Goal: Information Seeking & Learning: Learn about a topic

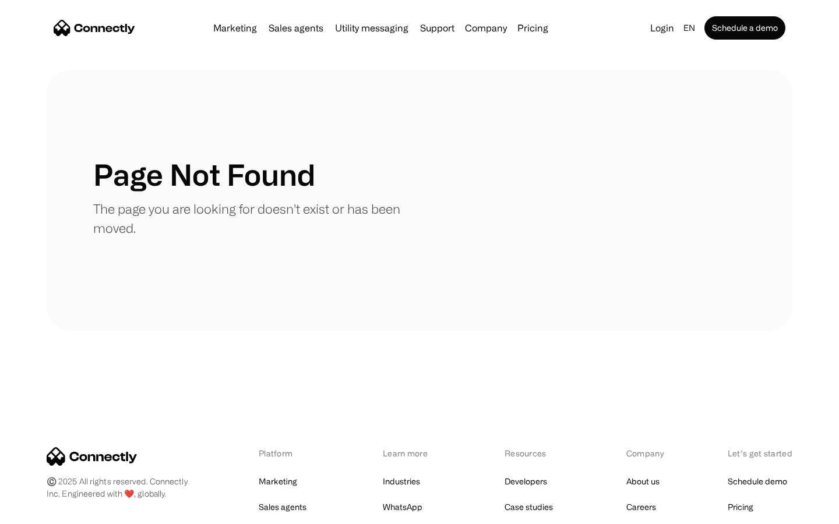
scroll to position [213, 0]
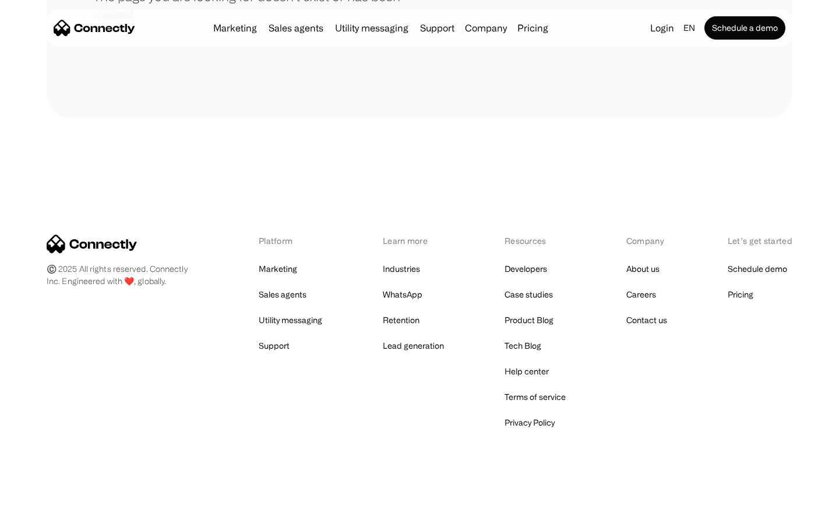
scroll to position [213, 0]
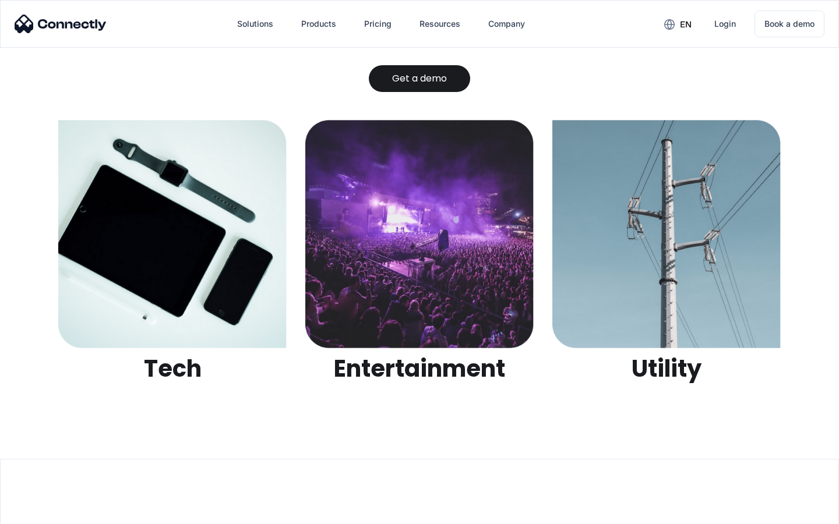
scroll to position [3676, 0]
